Goal: Find contact information: Find contact information

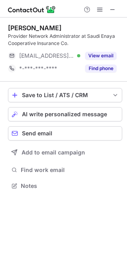
scroll to position [180, 127]
click at [112, 12] on span at bounding box center [112, 9] width 6 height 6
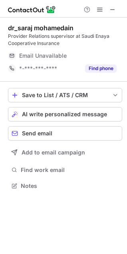
scroll to position [180, 127]
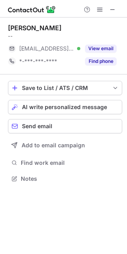
scroll to position [173, 127]
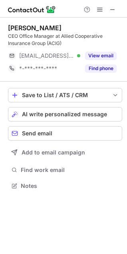
scroll to position [180, 127]
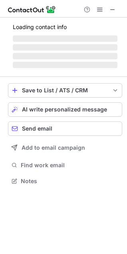
scroll to position [180, 127]
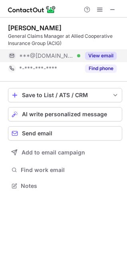
click at [100, 55] on button "View email" at bounding box center [100, 56] width 31 height 8
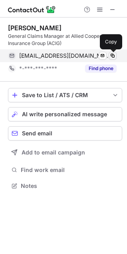
click at [109, 57] on span at bounding box center [112, 56] width 6 height 6
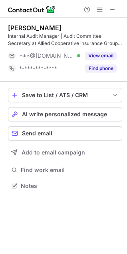
scroll to position [180, 127]
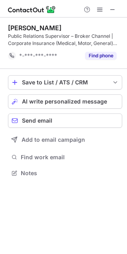
scroll to position [167, 127]
click at [108, 8] on button at bounding box center [113, 10] width 10 height 10
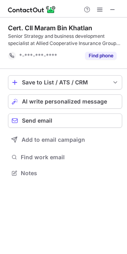
scroll to position [167, 127]
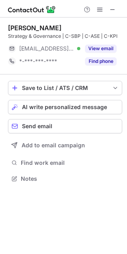
scroll to position [173, 127]
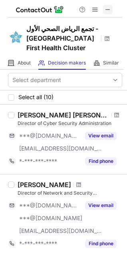
click at [105, 12] on span at bounding box center [107, 9] width 6 height 6
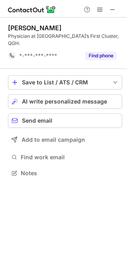
scroll to position [160, 127]
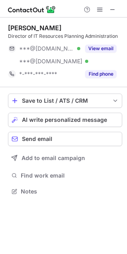
scroll to position [186, 127]
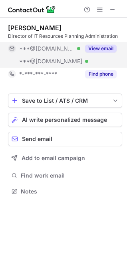
click at [86, 47] on button "View email" at bounding box center [100, 49] width 31 height 8
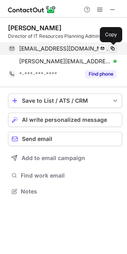
click at [112, 46] on span at bounding box center [112, 48] width 6 height 6
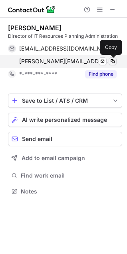
click at [112, 61] on span at bounding box center [112, 61] width 6 height 6
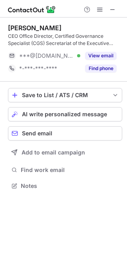
scroll to position [180, 127]
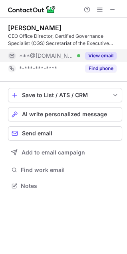
click at [105, 56] on button "View email" at bounding box center [100, 56] width 31 height 8
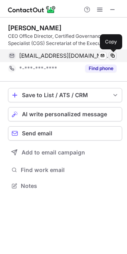
click at [113, 54] on span at bounding box center [112, 56] width 6 height 6
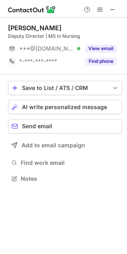
scroll to position [173, 127]
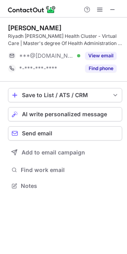
scroll to position [180, 127]
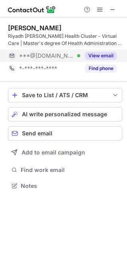
click at [98, 58] on button "View email" at bounding box center [100, 56] width 31 height 8
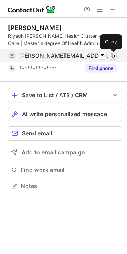
click at [111, 56] on span at bounding box center [112, 56] width 6 height 6
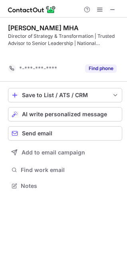
scroll to position [167, 127]
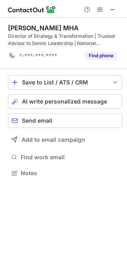
click at [17, 35] on div "Director of Strategy & Transformation | Trusted Advisor to Senior Leadership | …" at bounding box center [65, 40] width 114 height 14
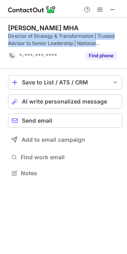
copy div "Director of Strategy & Transformation | Trusted Advisor to Senior Leadership | …"
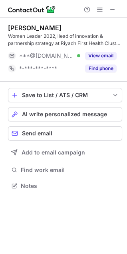
scroll to position [180, 127]
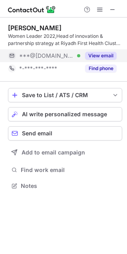
click at [97, 57] on button "View email" at bounding box center [100, 56] width 31 height 8
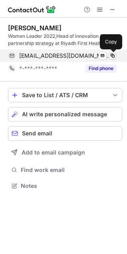
click at [113, 56] on span at bounding box center [112, 56] width 6 height 6
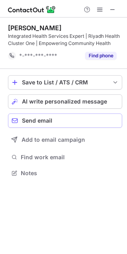
scroll to position [167, 127]
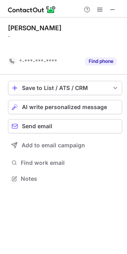
scroll to position [160, 127]
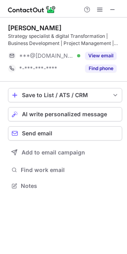
scroll to position [180, 127]
click at [18, 35] on div "Strategy specialist & digital Transformation | Business Development | Project M…" at bounding box center [65, 40] width 114 height 14
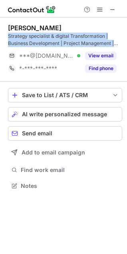
click at [18, 35] on div "Strategy specialist & digital Transformation | Business Development | Project M…" at bounding box center [65, 40] width 114 height 14
copy div "Strategy specialist & digital Transformation | Business Development | Project M…"
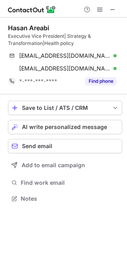
scroll to position [193, 127]
click at [24, 37] on div "Executive Vice President| Strategy & Transformation|Health policy" at bounding box center [65, 40] width 114 height 14
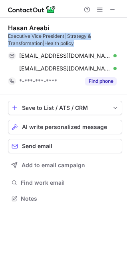
click at [24, 37] on div "Executive Vice President| Strategy & Transformation|Health policy" at bounding box center [65, 40] width 114 height 14
copy div "Executive Vice President| Strategy & Transformation|Health policy"
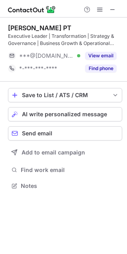
scroll to position [180, 127]
click at [116, 8] on span at bounding box center [112, 9] width 6 height 6
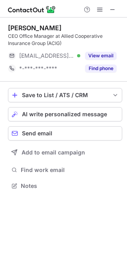
scroll to position [180, 127]
